Goal: Communication & Community: Answer question/provide support

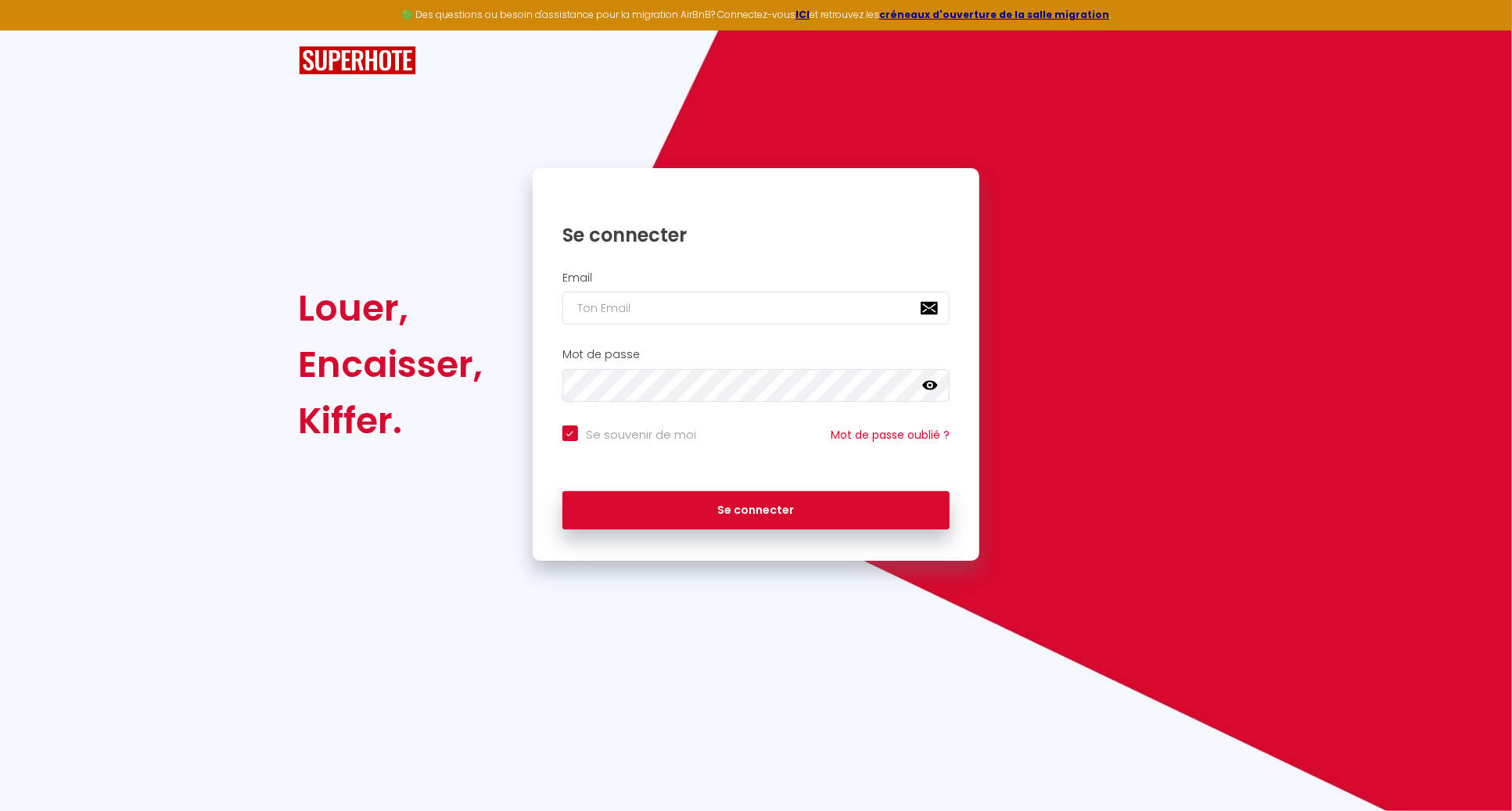
click at [466, 112] on div "Louer, Encaisser, Kiffer. Se connecter Email Mot de passe false Se souvenir de …" at bounding box center [756, 295] width 915 height 530
click at [625, 313] on input "email" at bounding box center [757, 308] width 388 height 33
type input "[PERSON_NAME][EMAIL_ADDRESS][DOMAIN_NAME]"
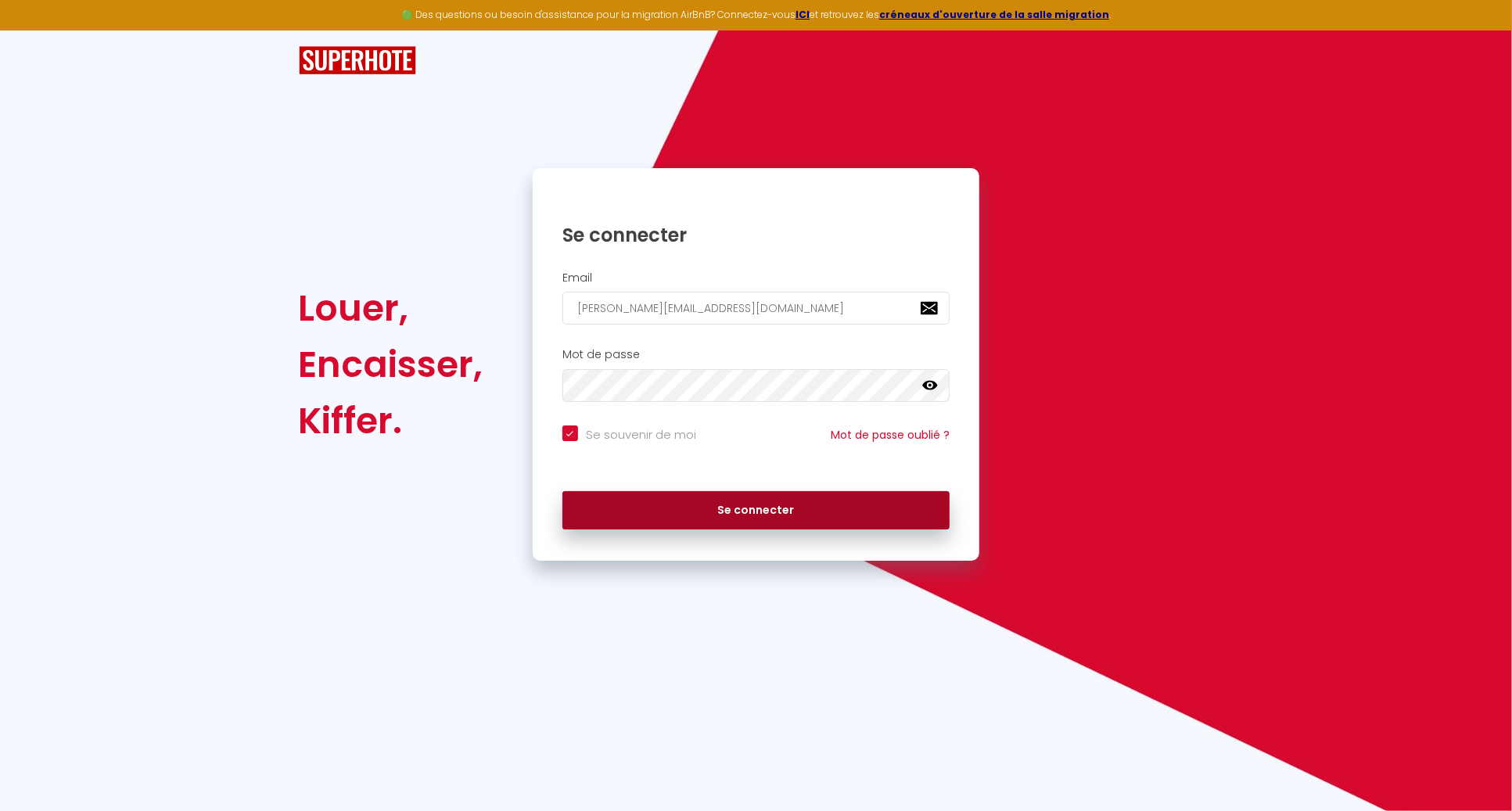
click at [768, 499] on button "Se connecter" at bounding box center [757, 511] width 388 height 39
checkbox input "true"
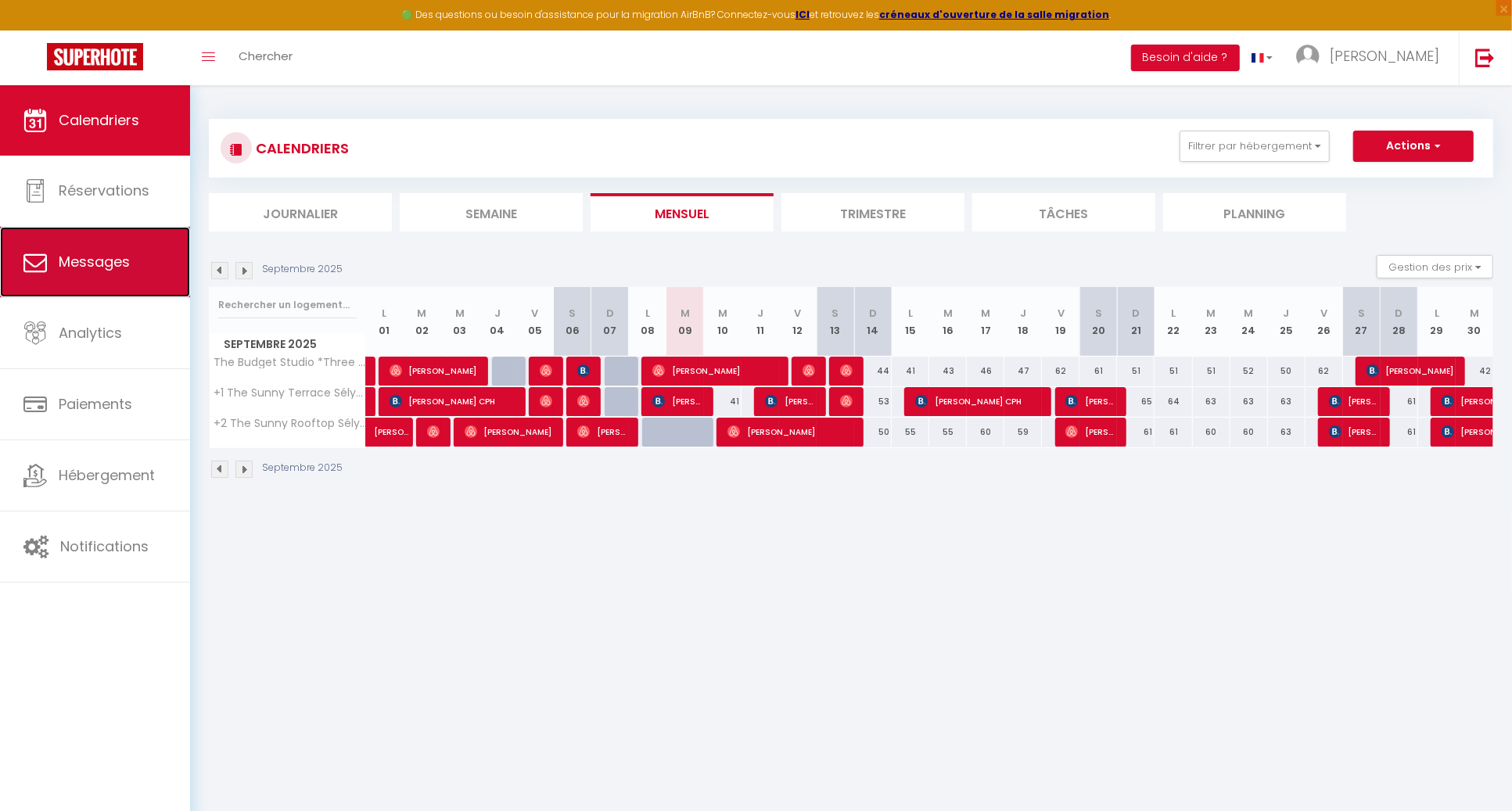
click at [85, 283] on link "Messages" at bounding box center [95, 262] width 190 height 71
select select "message"
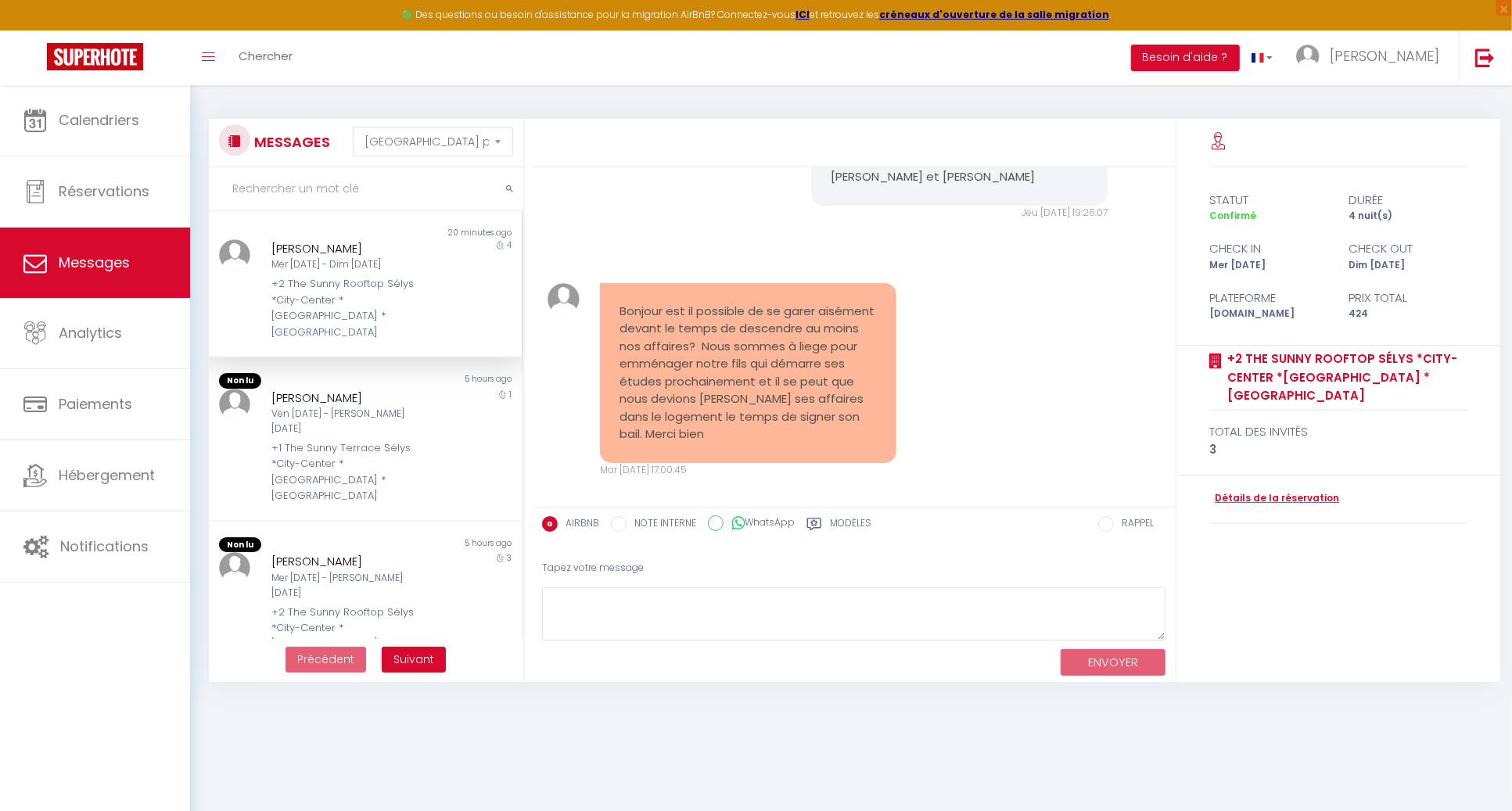
scroll to position [9, 0]
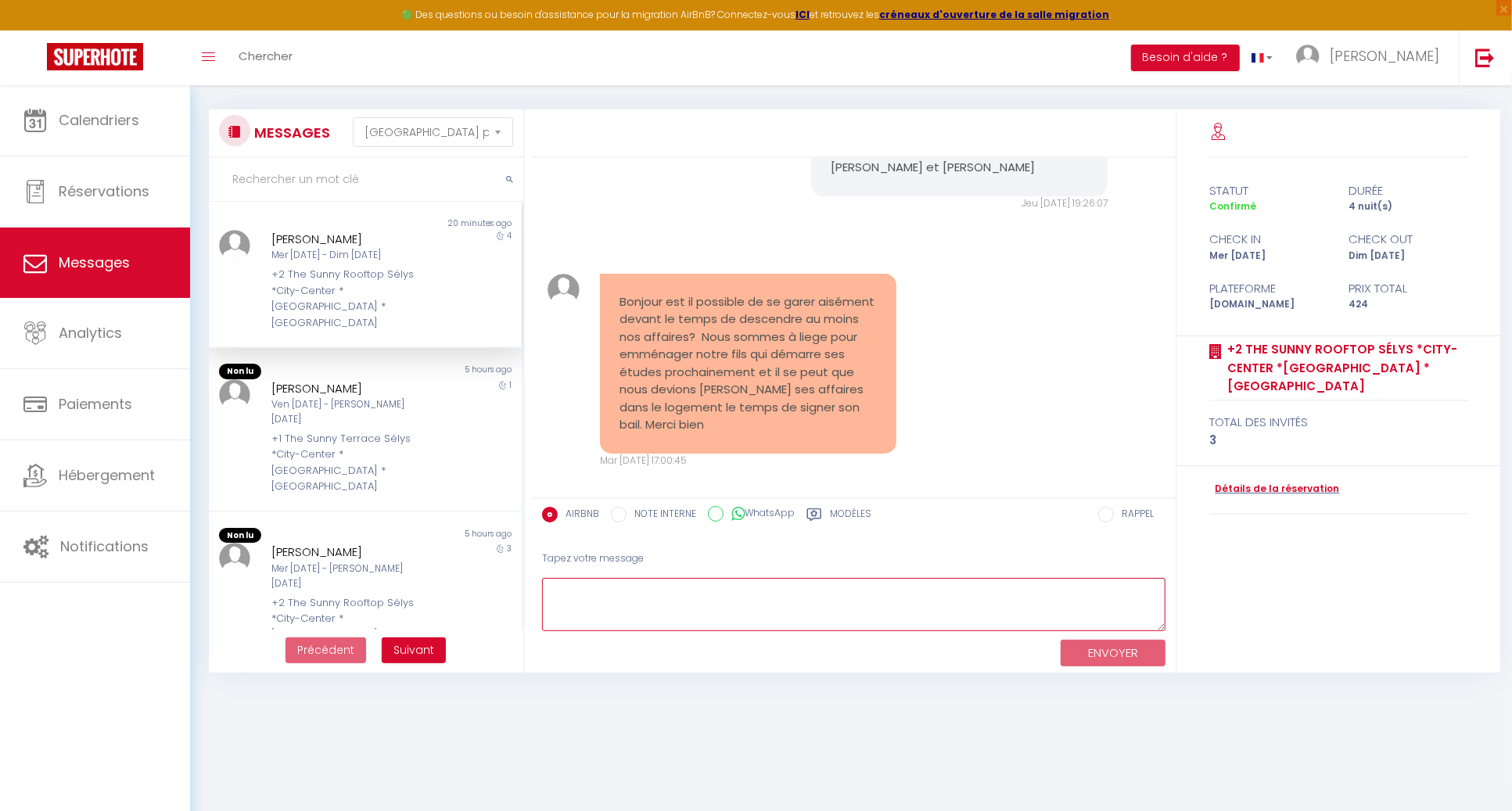
click at [858, 586] on textarea at bounding box center [853, 604] width 623 height 54
click at [848, 519] on label "Modèles" at bounding box center [850, 516] width 42 height 20
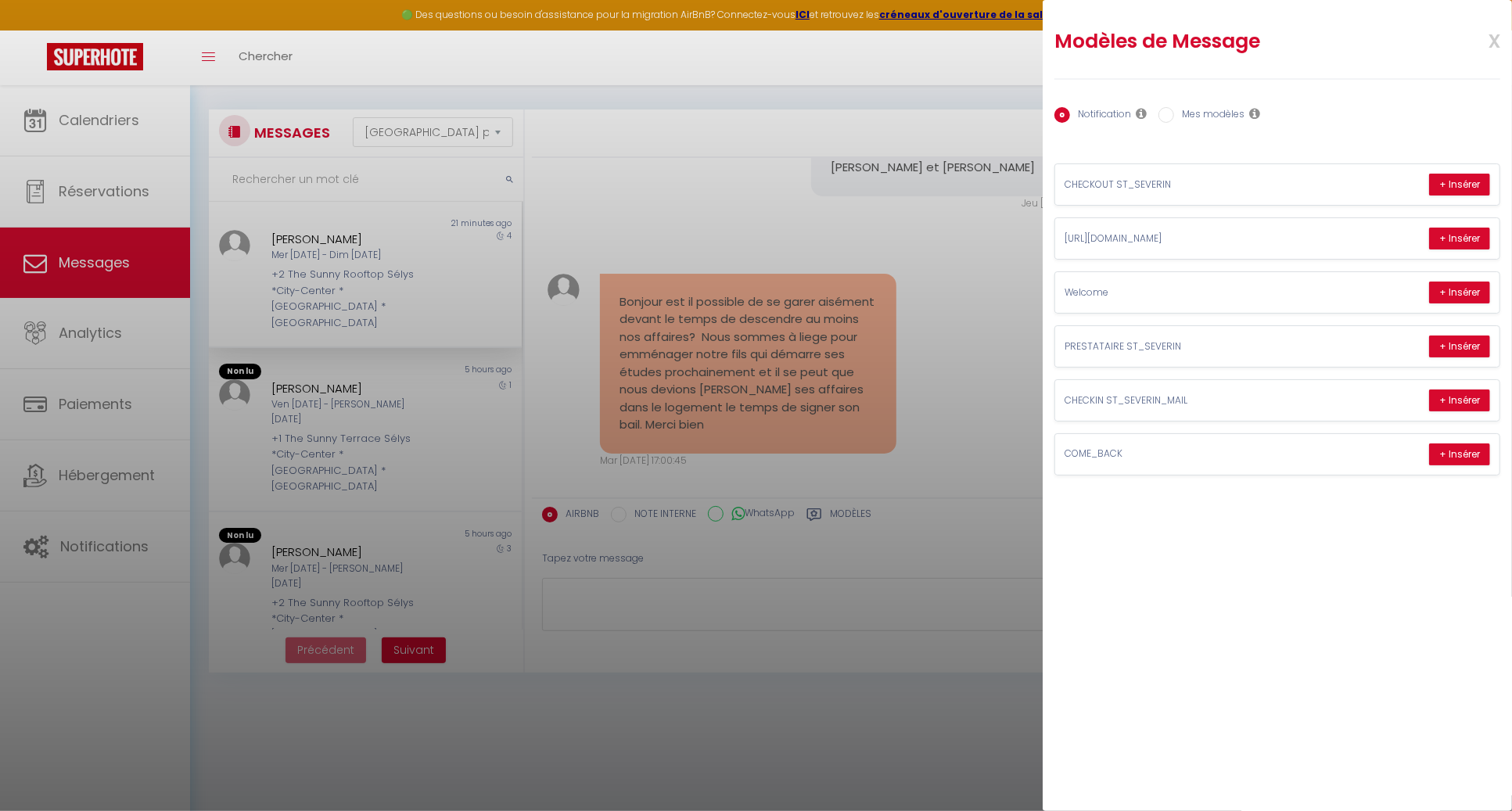
click at [1210, 119] on label "Mes modèles" at bounding box center [1209, 116] width 71 height 17
click at [1174, 119] on input "Mes modèles" at bounding box center [1166, 115] width 16 height 16
radio input "true"
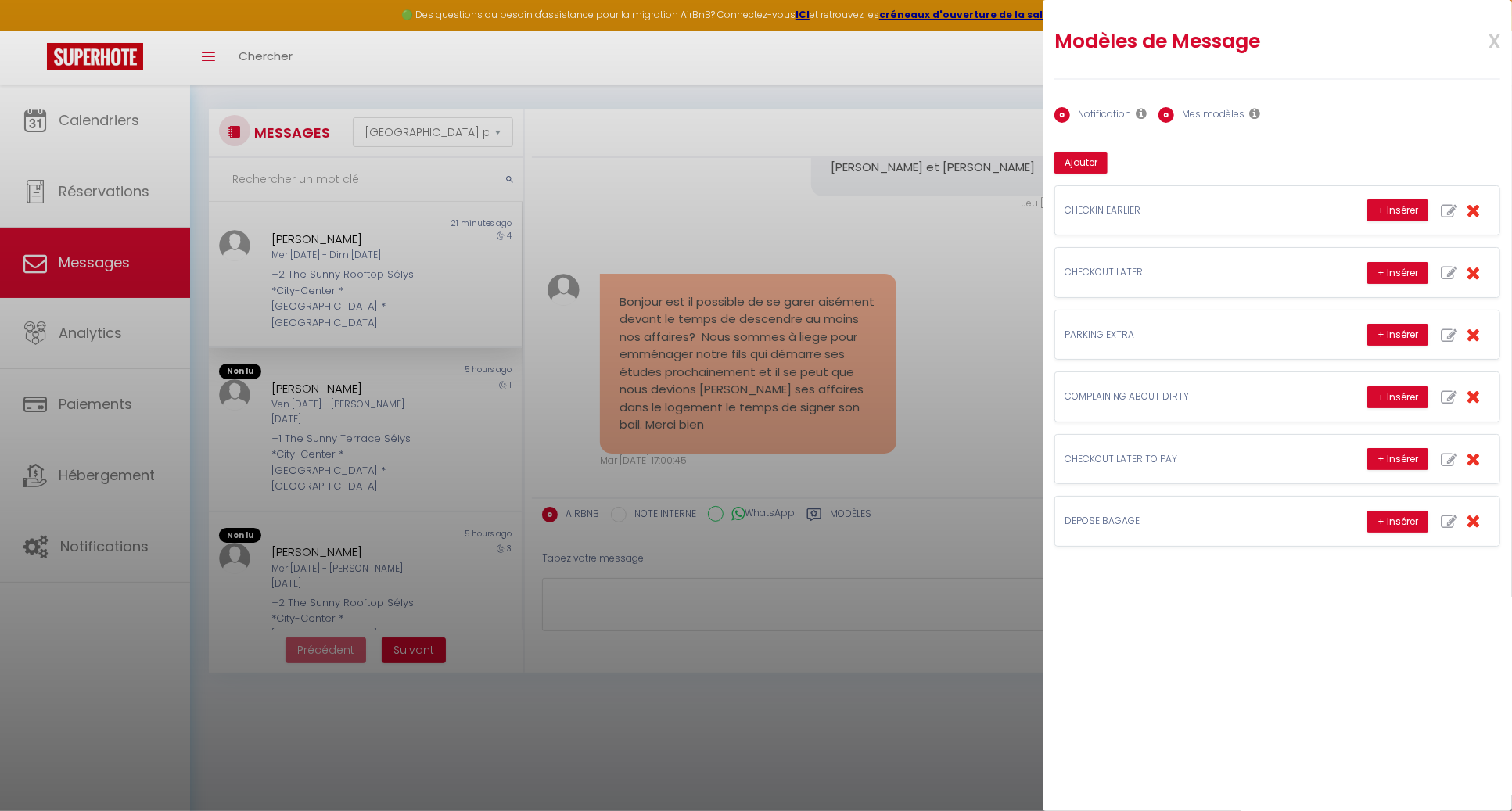
radio input "false"
click at [1115, 333] on p "PARKING EXTRA" at bounding box center [1181, 335] width 235 height 15
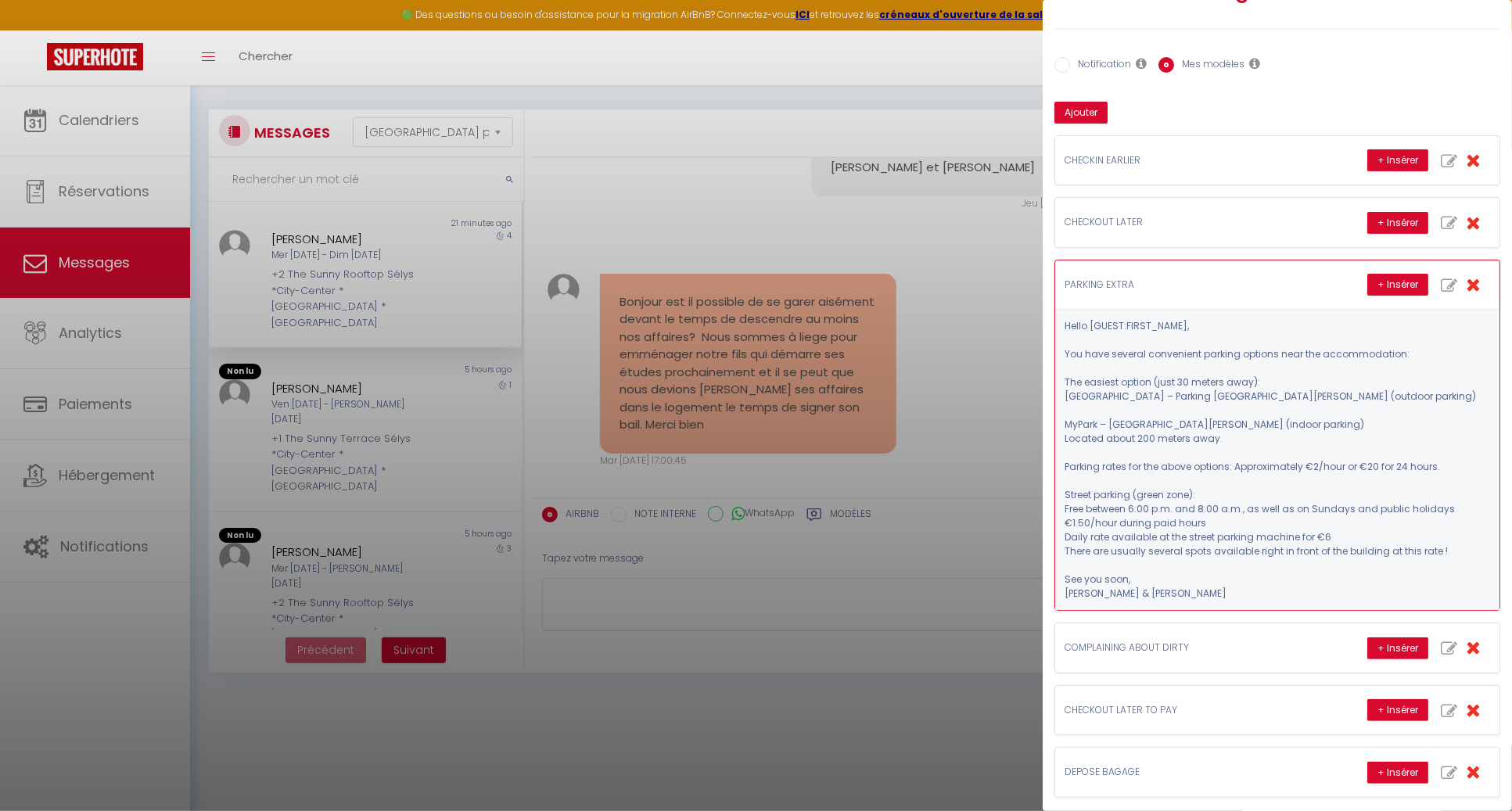
scroll to position [53, 0]
click at [1405, 272] on button "+ Insérer" at bounding box center [1398, 282] width 61 height 22
type textarea "Hello [PERSON_NAME], You have several convenient parking options near the accom…"
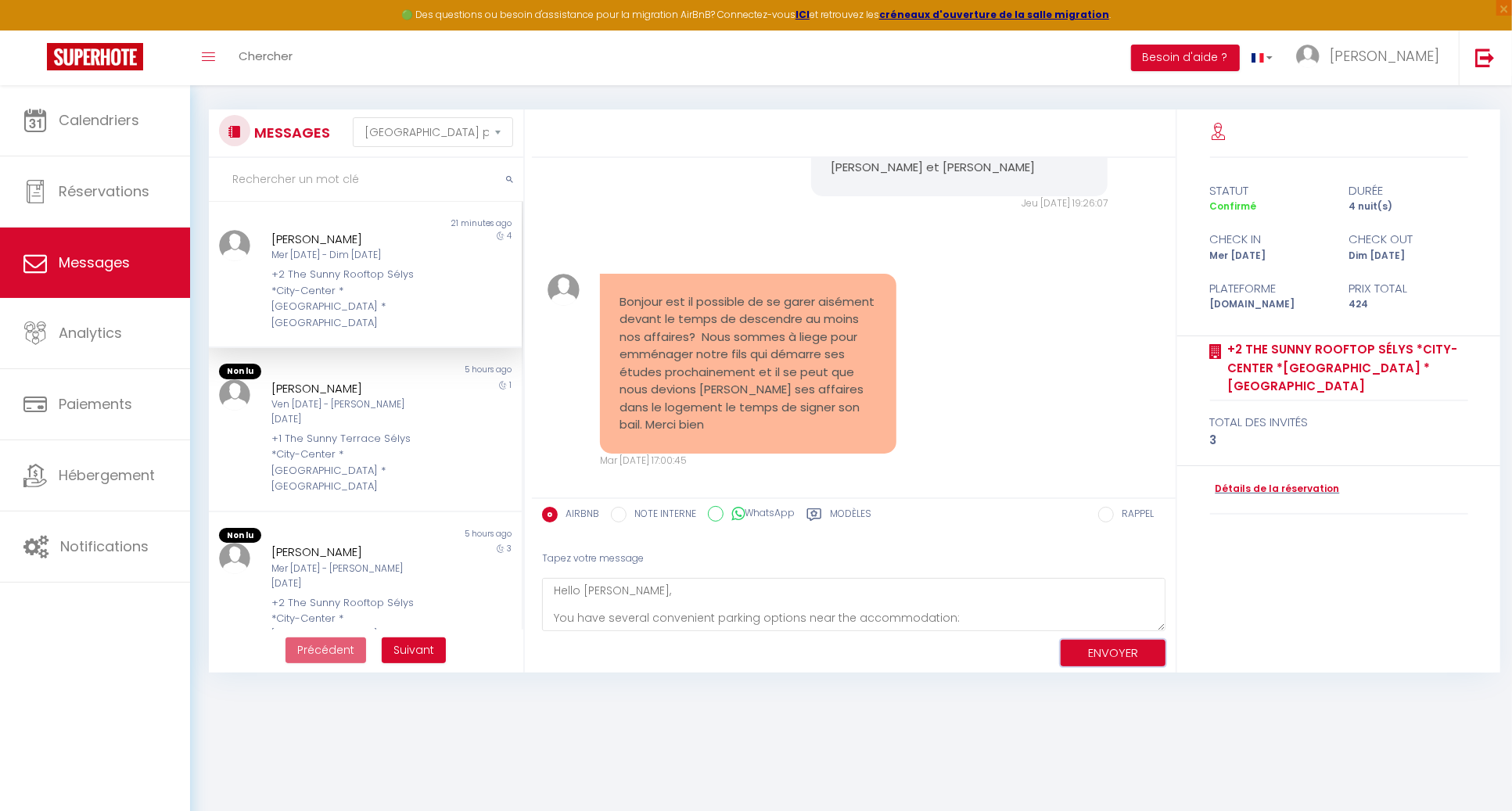
click at [1084, 644] on button "ENVOYER" at bounding box center [1112, 653] width 105 height 28
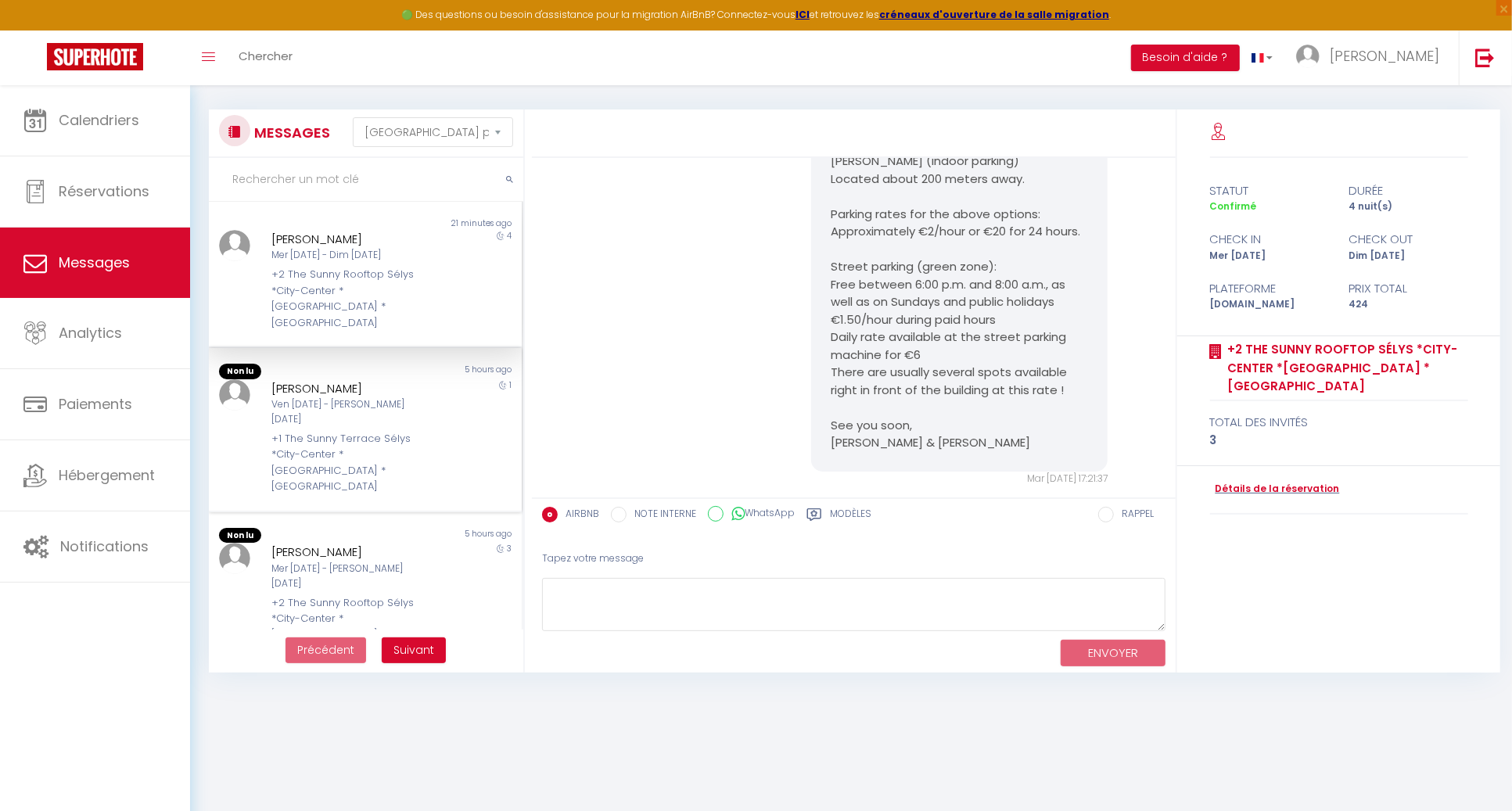
click at [382, 431] on div "+1 The Sunny Terrace Sélys *City-Center *[GEOGRAPHIC_DATA] *[GEOGRAPHIC_DATA]" at bounding box center [352, 463] width 162 height 64
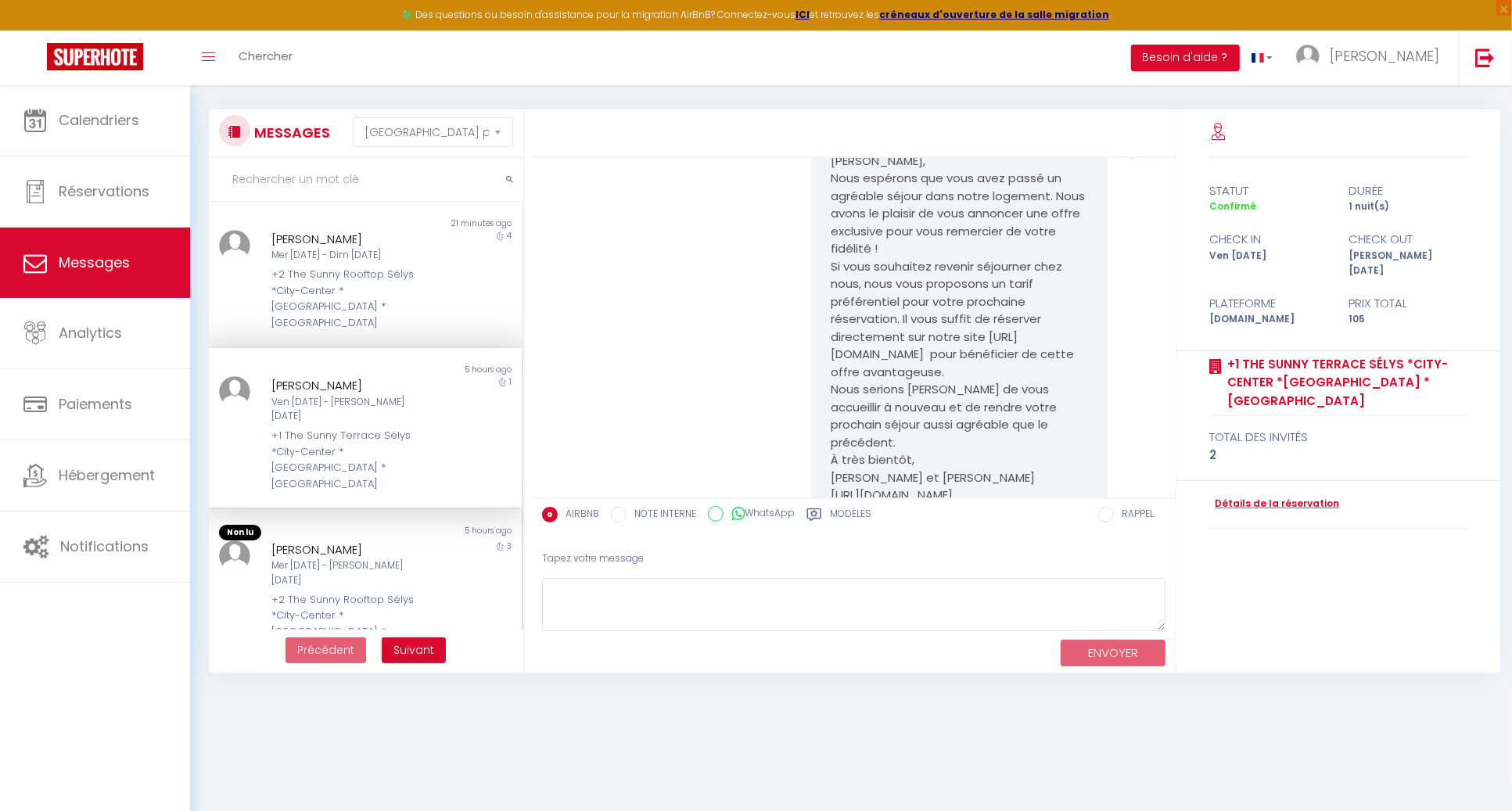
click at [361, 559] on div "Mer [DATE] - [PERSON_NAME] [DATE]" at bounding box center [352, 574] width 162 height 30
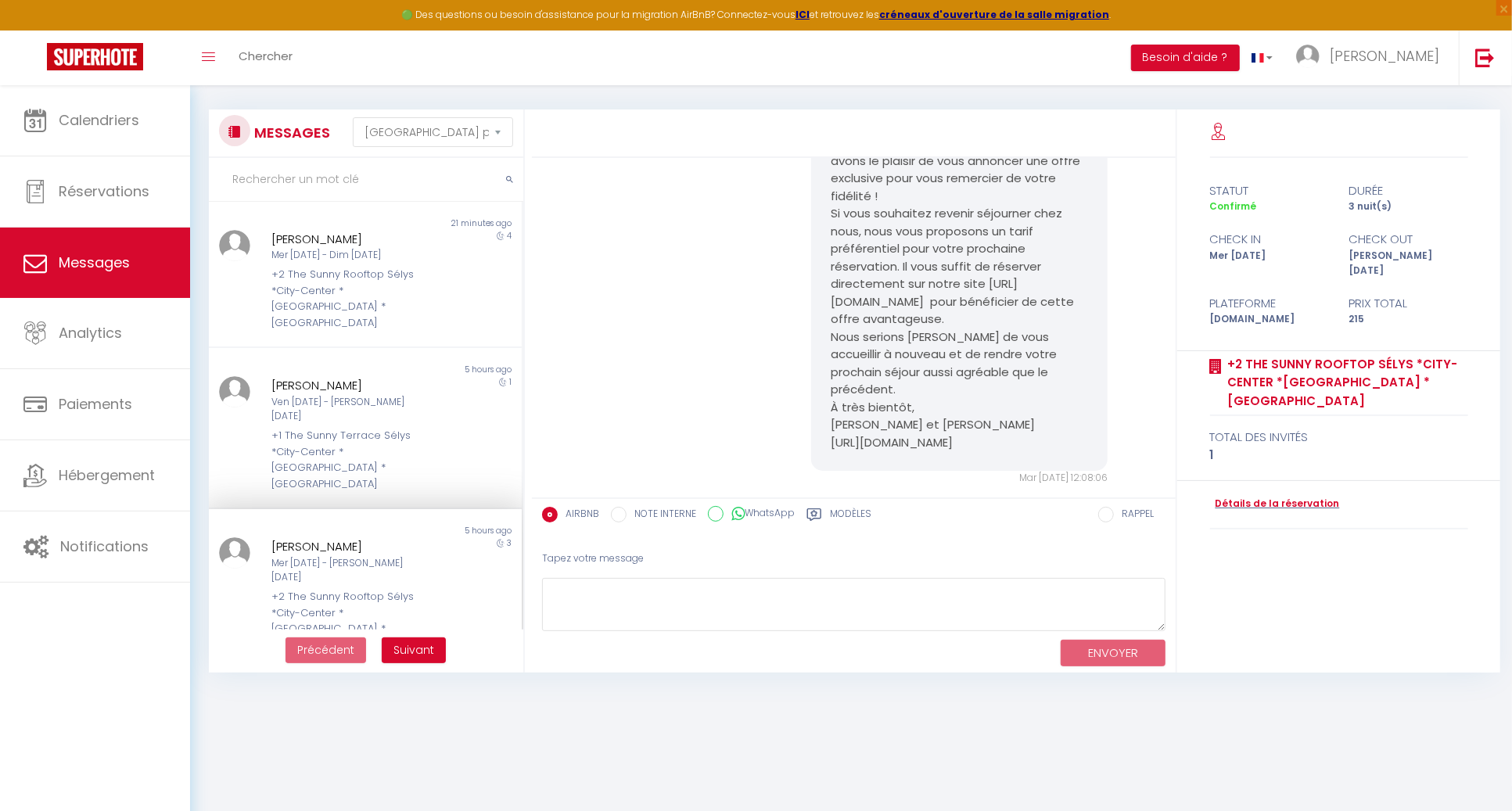
click at [266, 670] on div "Non lu 10 hours ago [PERSON_NAME] Lun [DATE] - Mer [DATE] +1 The Sunny Terrace …" at bounding box center [365, 745] width 313 height 149
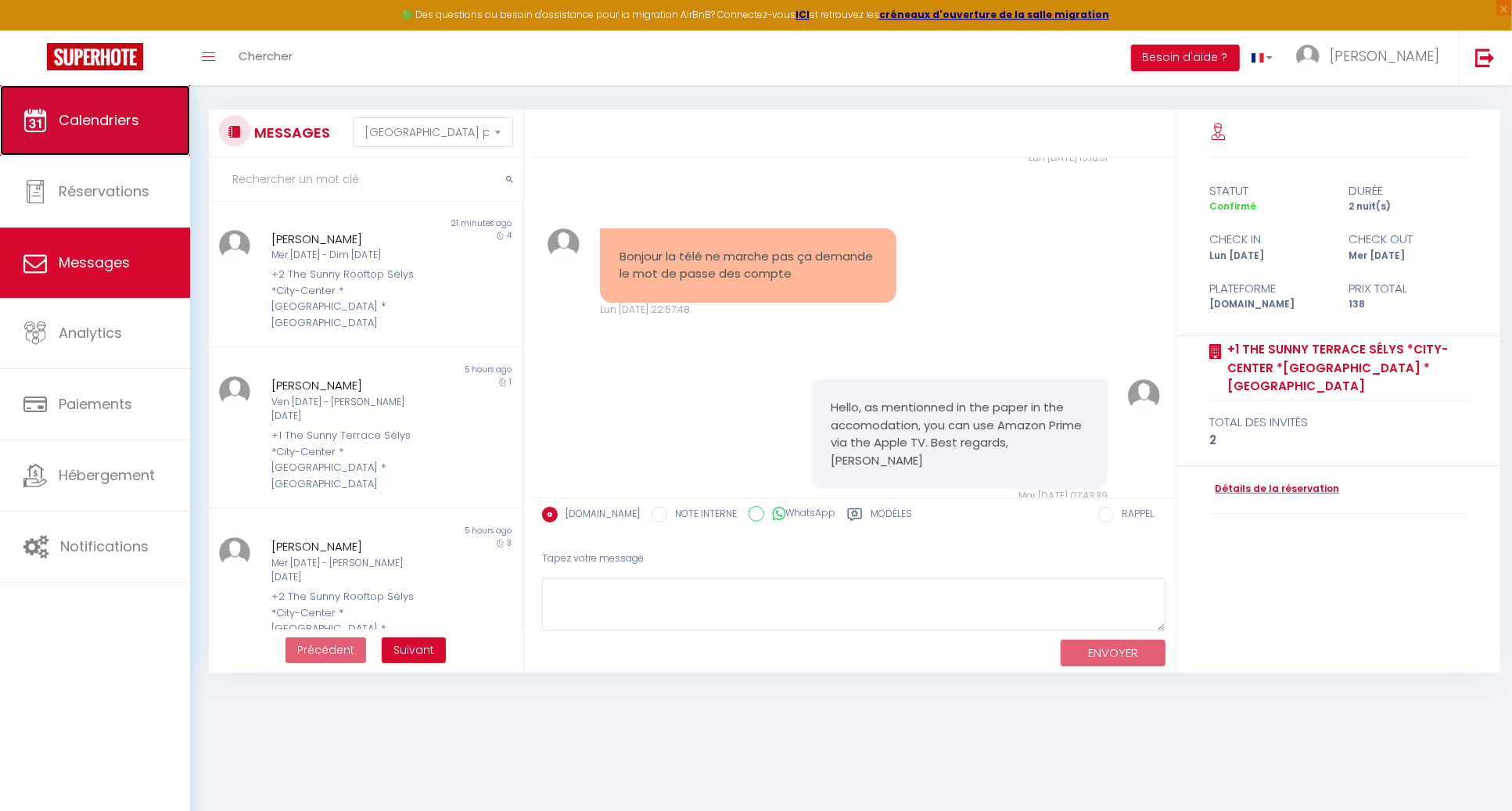
click at [106, 122] on span "Calendriers" at bounding box center [99, 119] width 81 height 20
